Goal: Information Seeking & Learning: Compare options

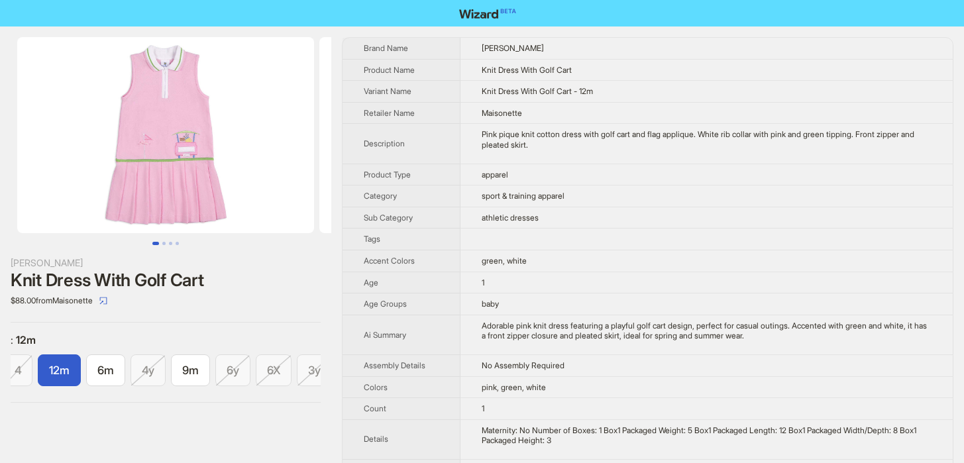
scroll to position [0, 62]
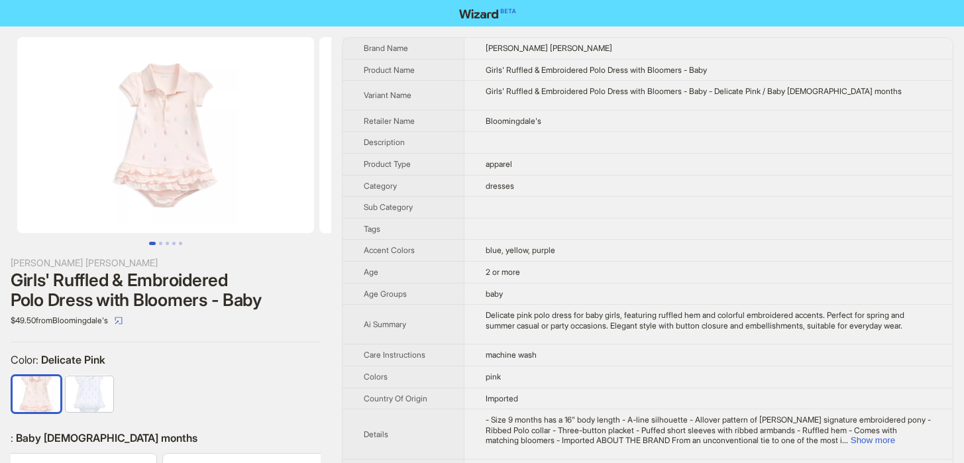
scroll to position [0, 283]
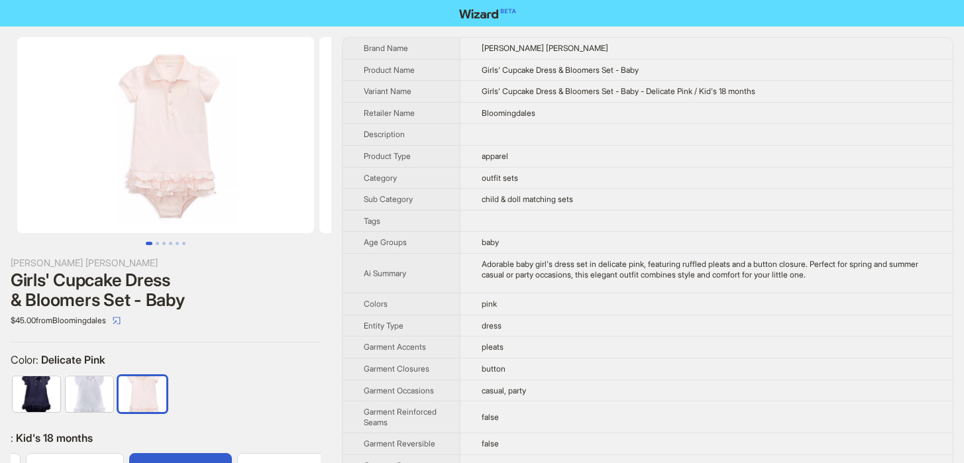
scroll to position [0, 301]
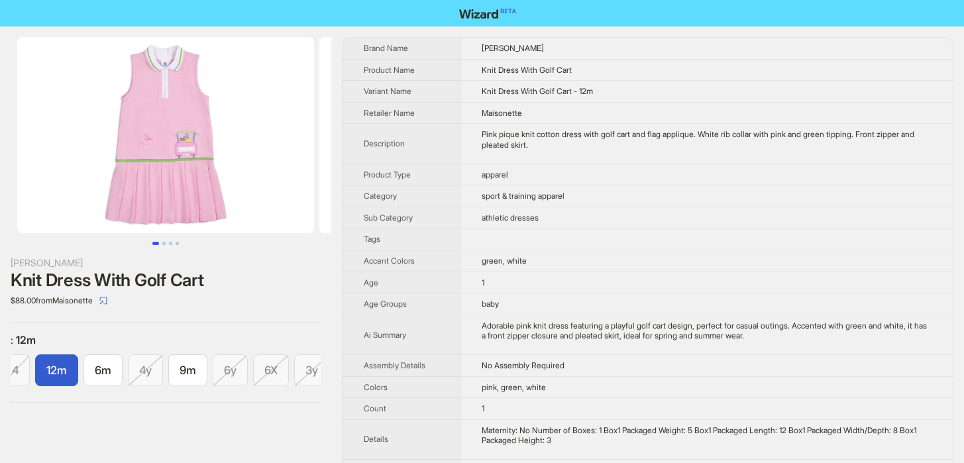
scroll to position [0, 62]
